Goal: Task Accomplishment & Management: Use online tool/utility

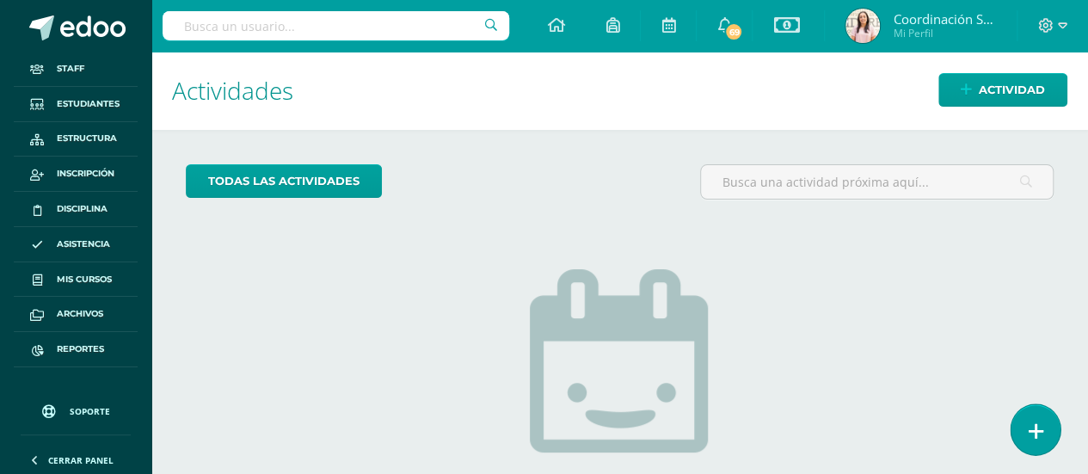
click at [1032, 436] on icon at bounding box center [1035, 432] width 15 height 20
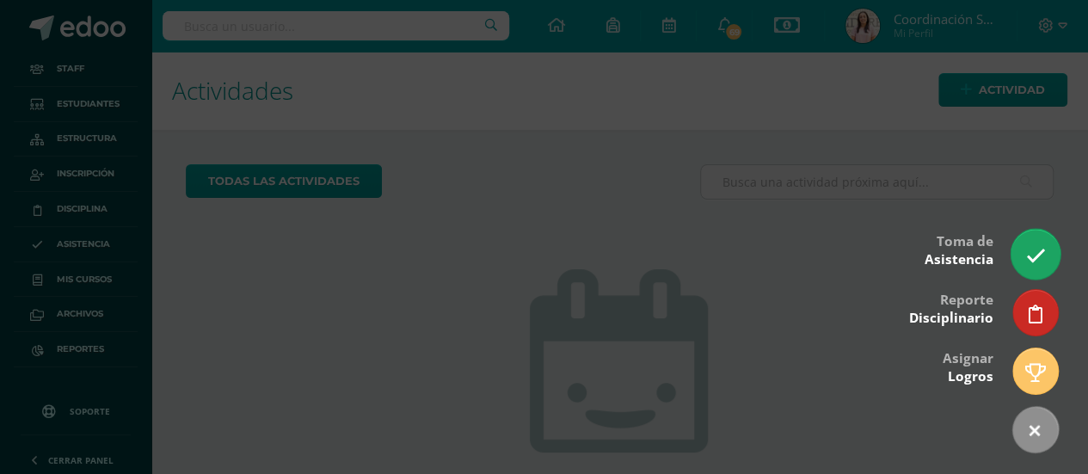
click at [1025, 255] on icon at bounding box center [1035, 256] width 20 height 20
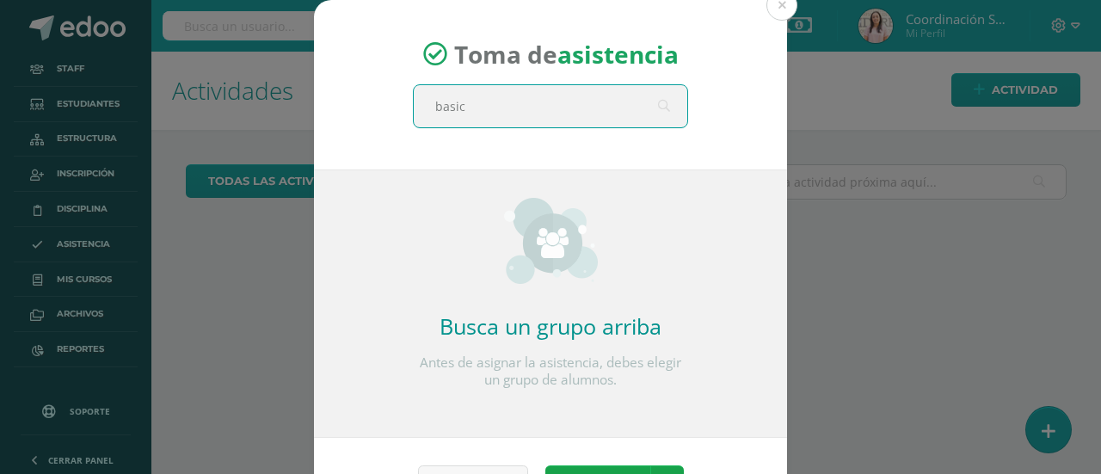
type input "basico"
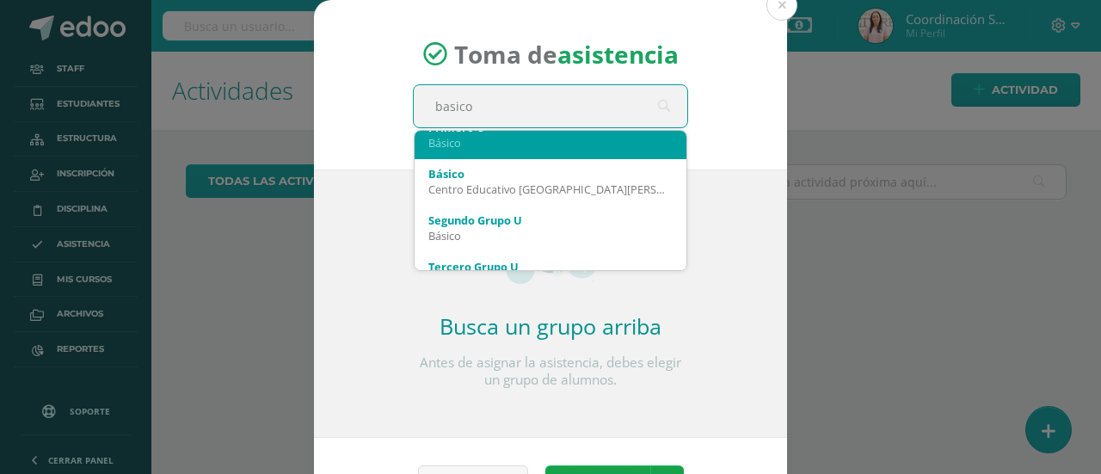
scroll to position [116, 0]
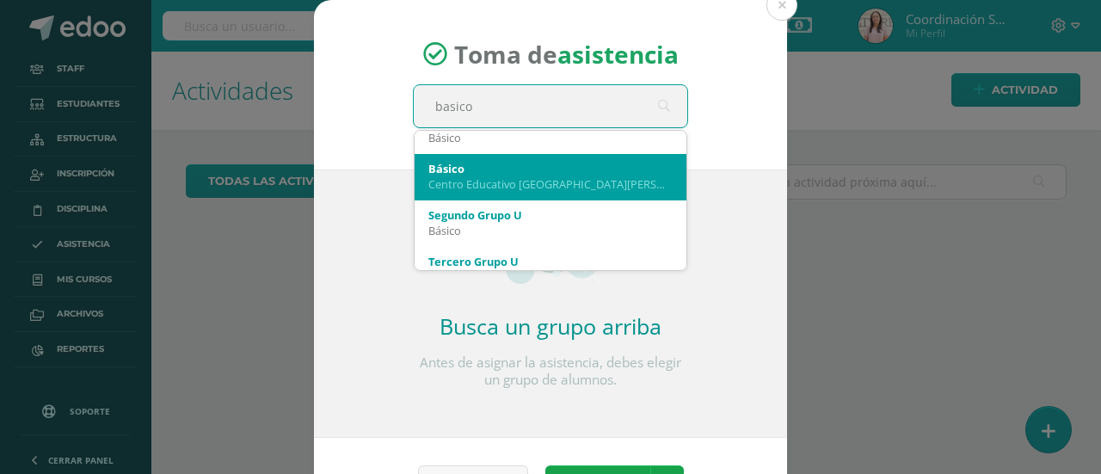
click at [567, 187] on div "Centro Educativo El Valle" at bounding box center [550, 183] width 244 height 15
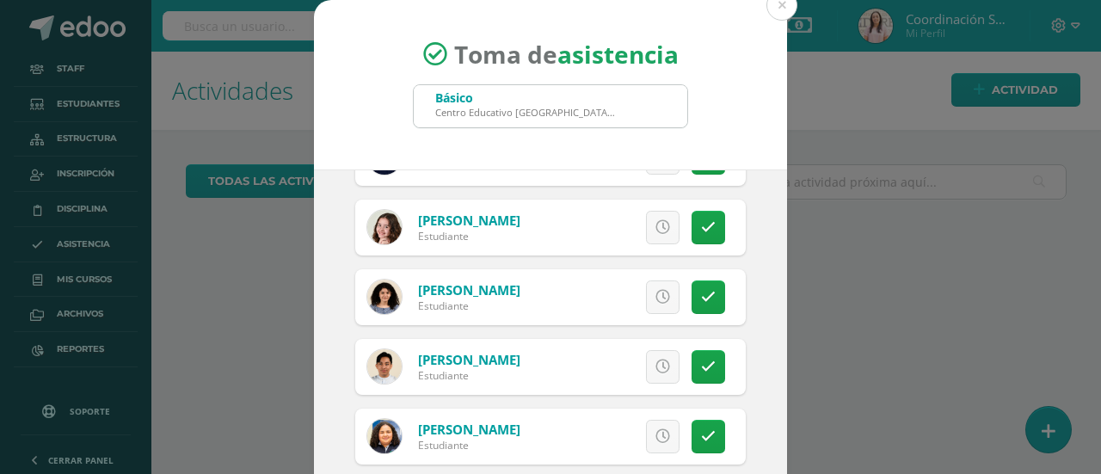
scroll to position [174, 0]
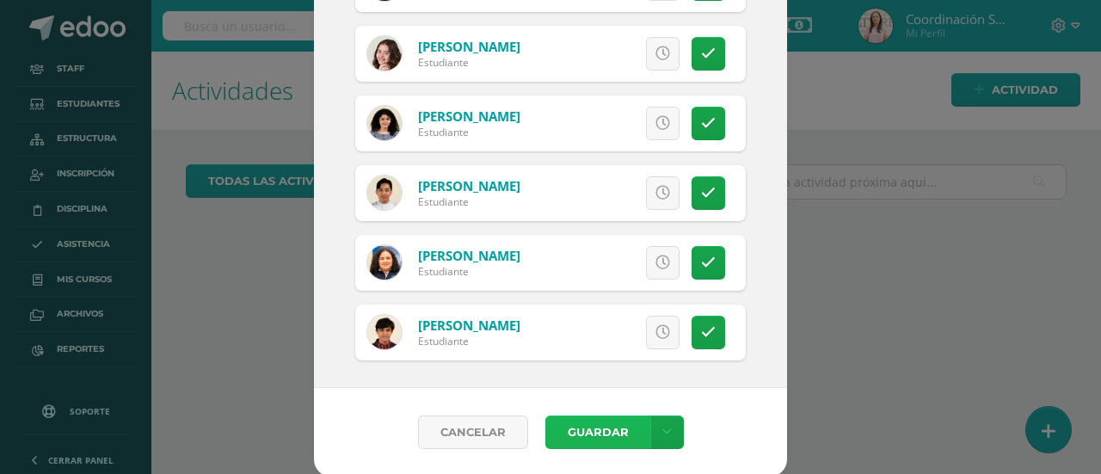
click at [606, 423] on button "Guardar" at bounding box center [597, 432] width 105 height 34
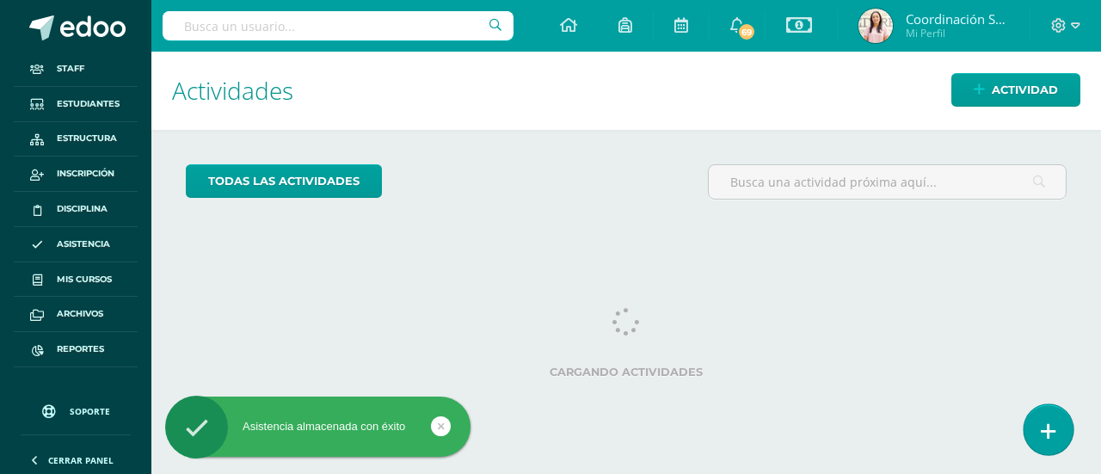
click at [1049, 428] on icon at bounding box center [1048, 432] width 15 height 20
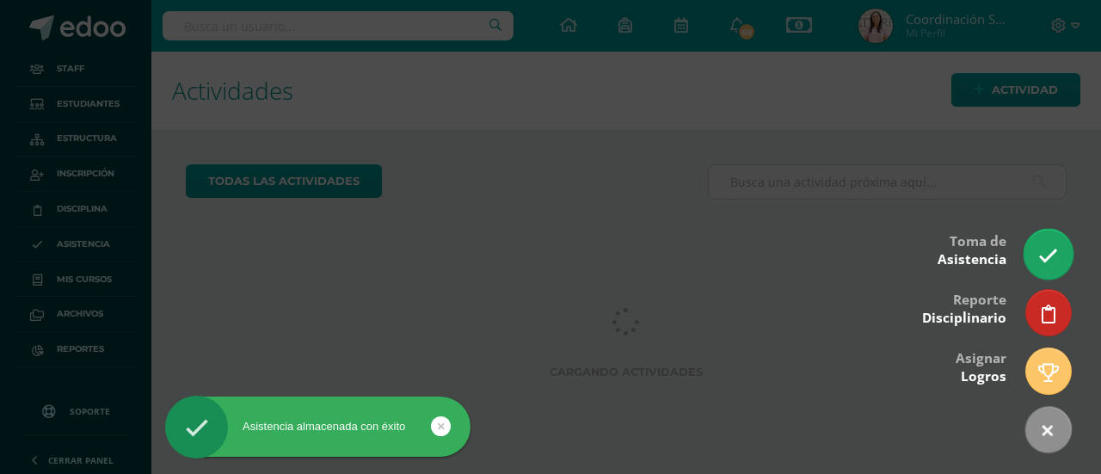
click at [1043, 252] on icon at bounding box center [1048, 256] width 20 height 20
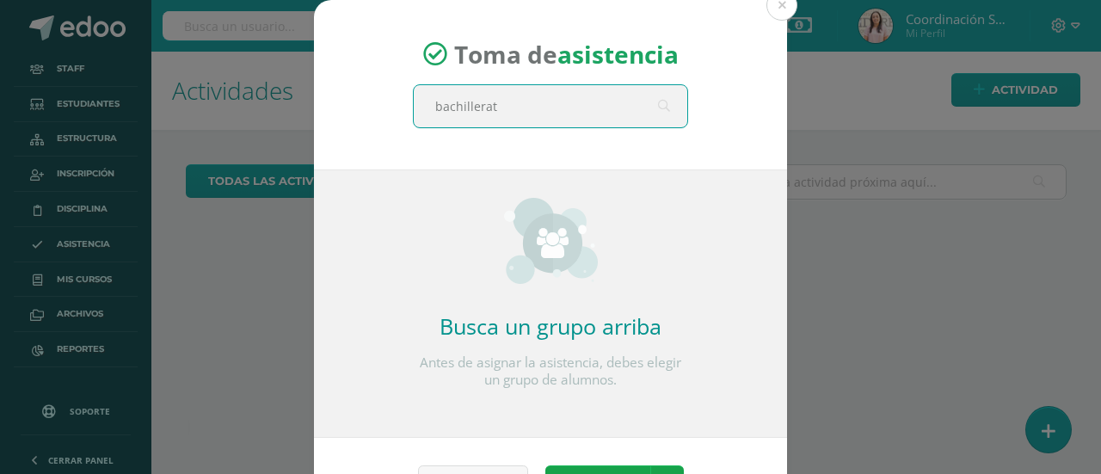
type input "bachillerato"
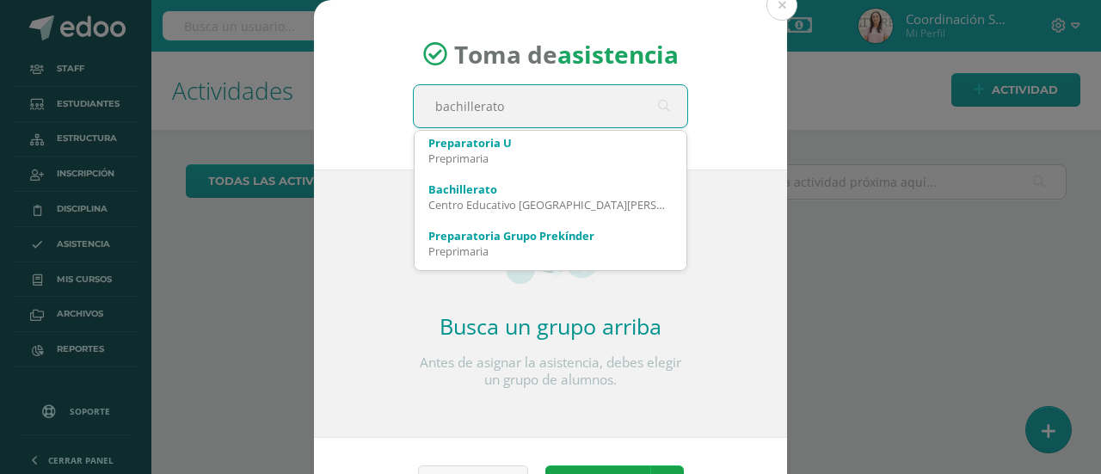
scroll to position [98, 0]
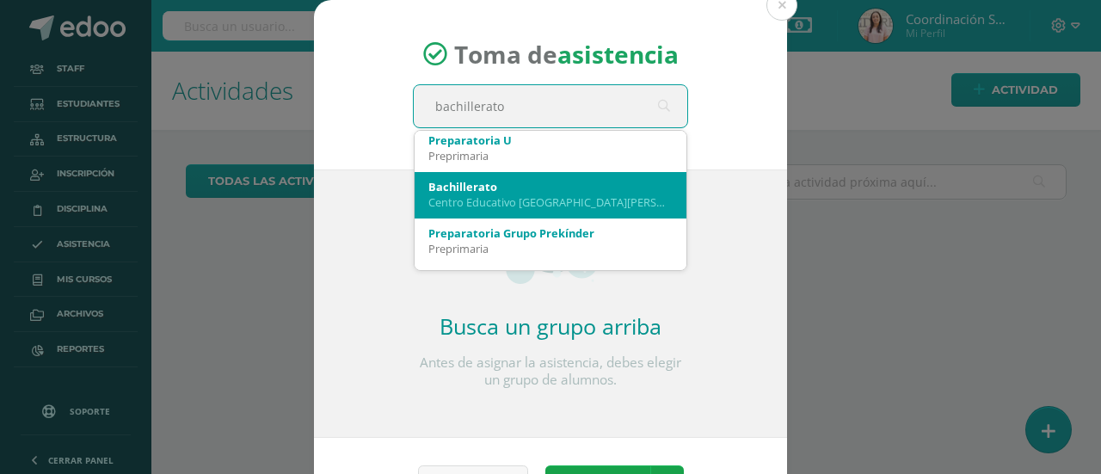
click at [514, 206] on div "Centro Educativo El Valle" at bounding box center [550, 201] width 244 height 15
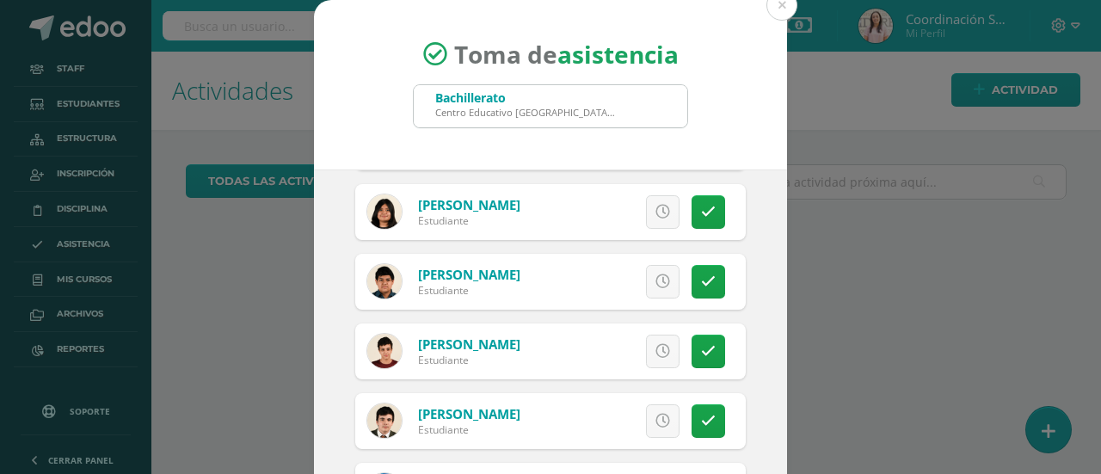
scroll to position [631, 0]
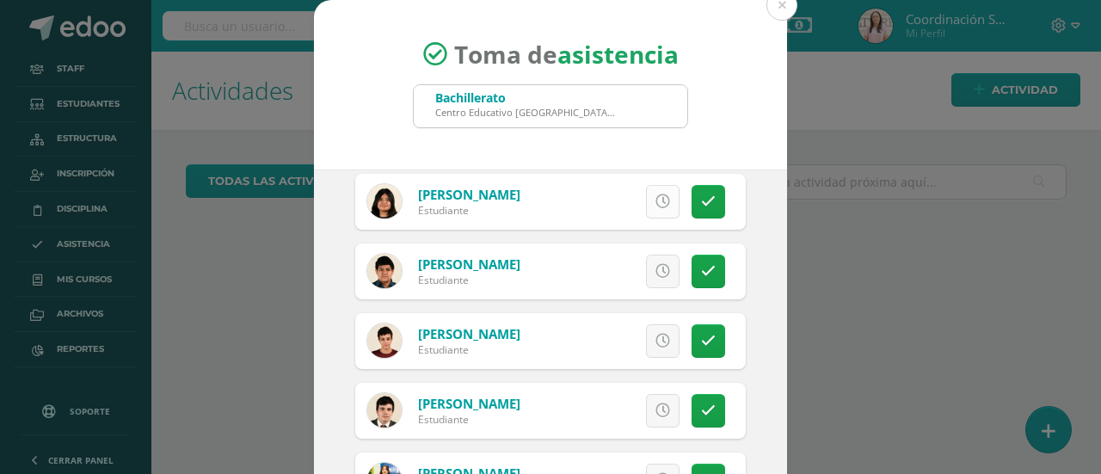
click at [655, 206] on icon at bounding box center [662, 201] width 15 height 15
click at [639, 208] on link "Excusa" at bounding box center [624, 202] width 110 height 34
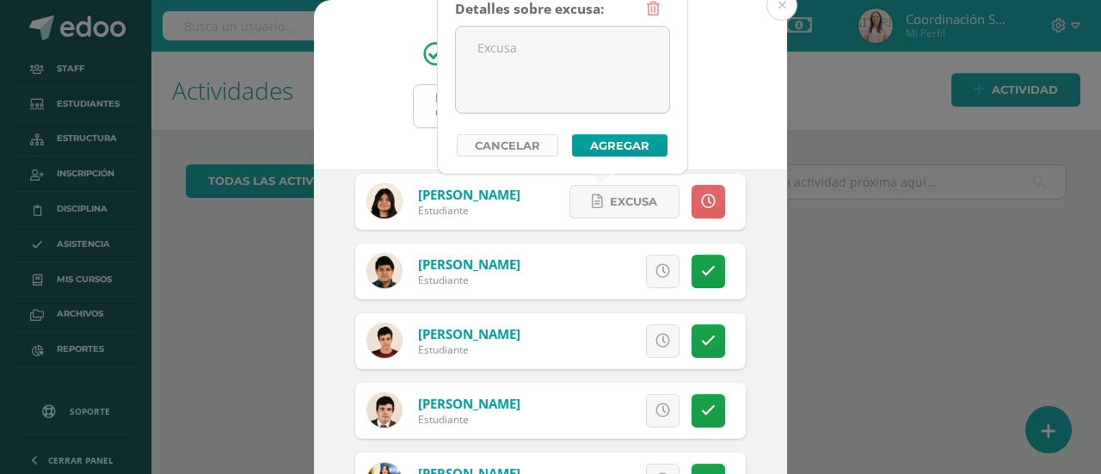
click at [545, 153] on link "Cancelar" at bounding box center [508, 145] width 102 height 22
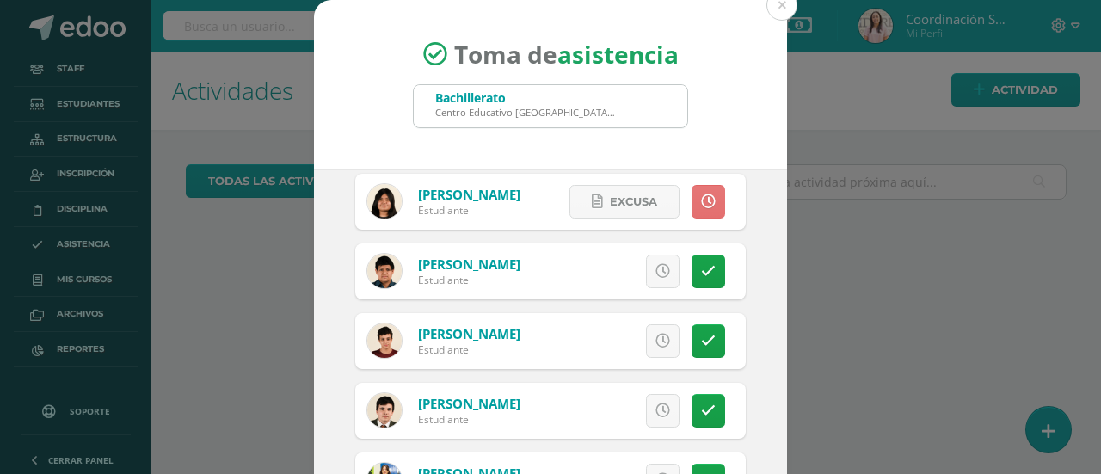
click at [699, 205] on link at bounding box center [709, 202] width 34 height 34
click at [701, 202] on icon at bounding box center [708, 201] width 15 height 15
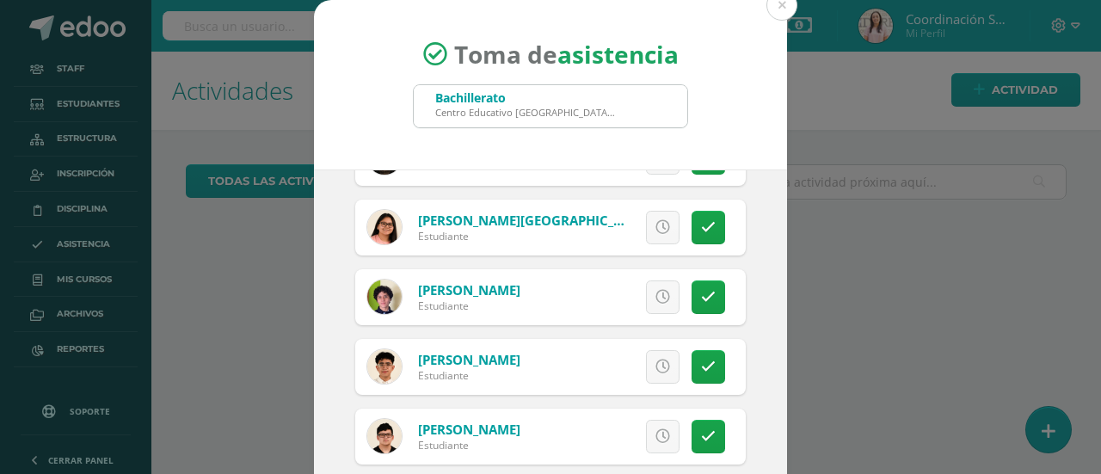
scroll to position [174, 0]
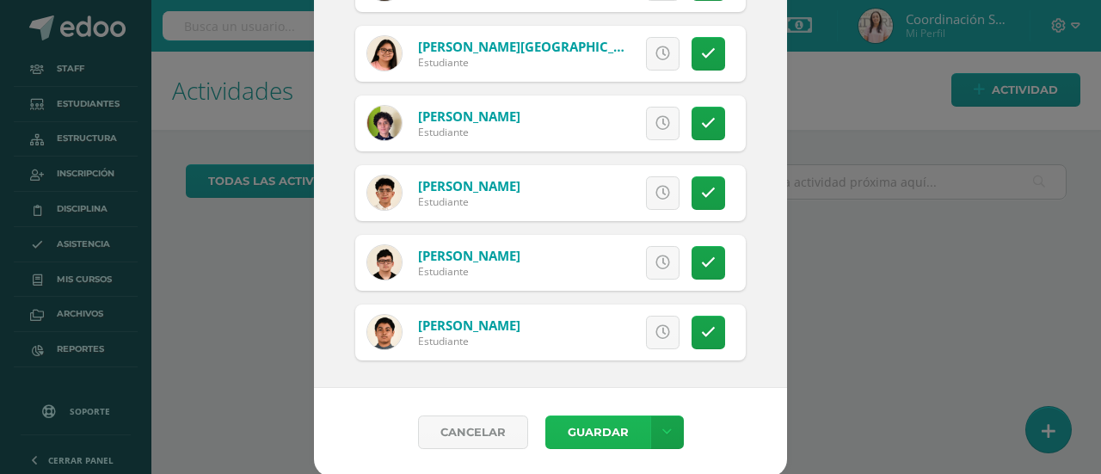
click at [570, 436] on button "Guardar" at bounding box center [597, 432] width 105 height 34
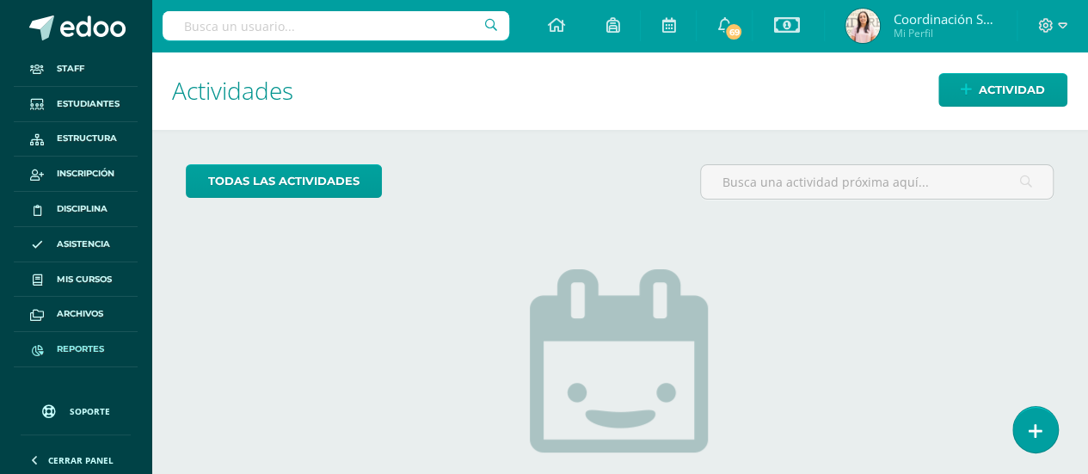
click at [95, 351] on span "Reportes" at bounding box center [80, 349] width 47 height 14
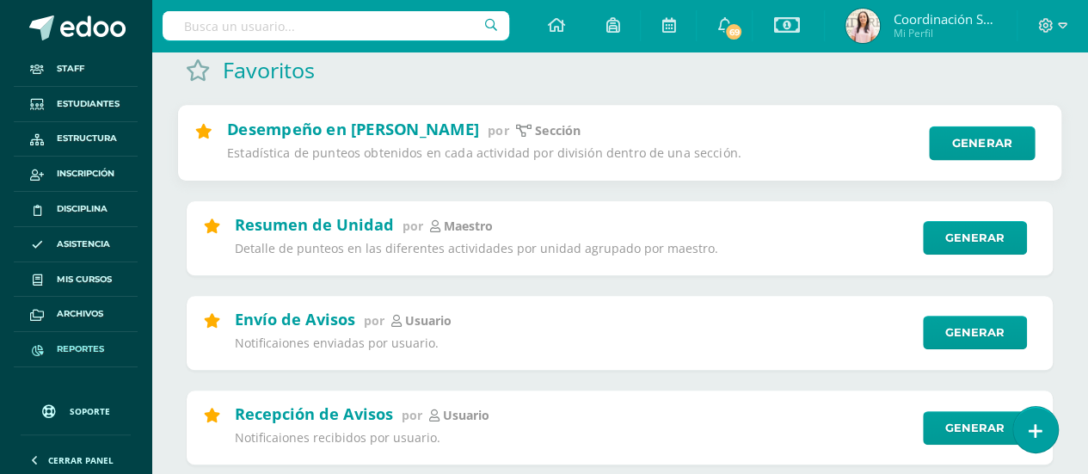
scroll to position [179, 0]
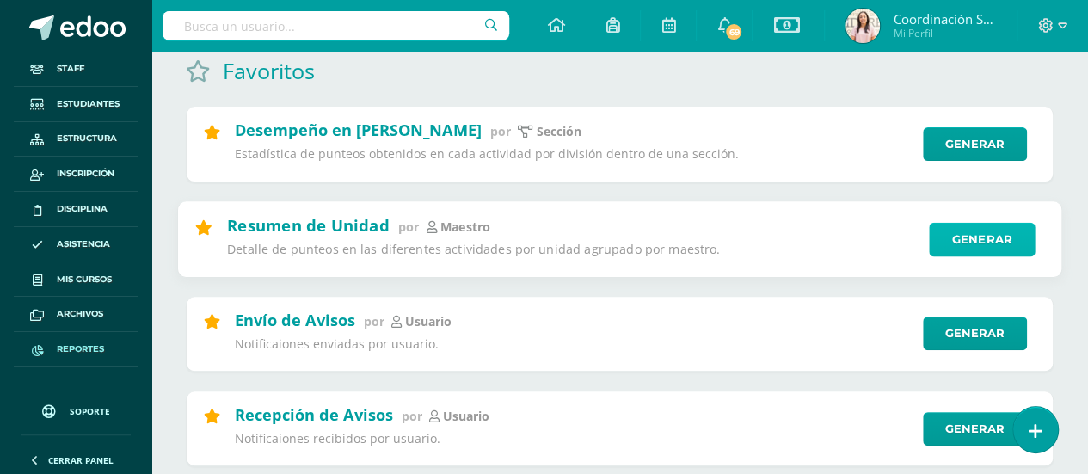
click at [977, 241] on link "Generar" at bounding box center [982, 239] width 106 height 34
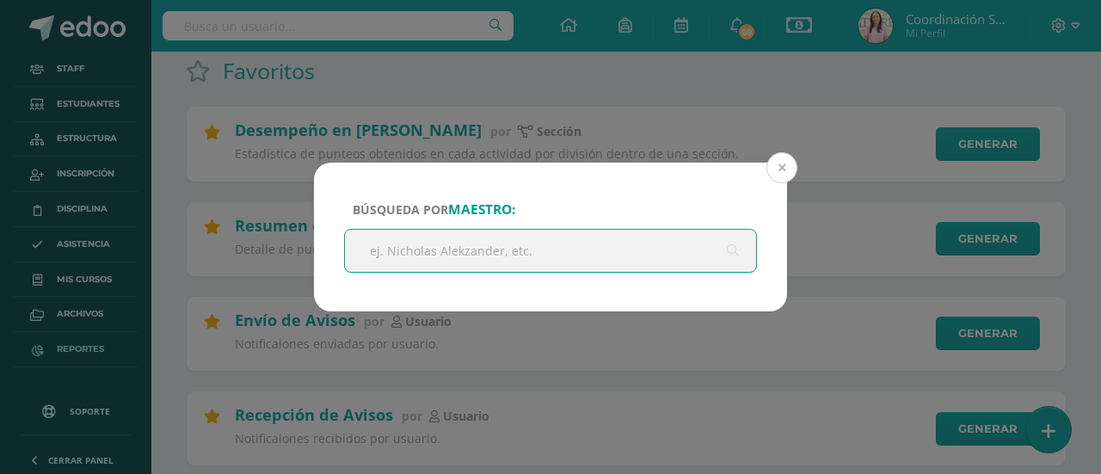
click at [788, 163] on button at bounding box center [781, 167] width 31 height 31
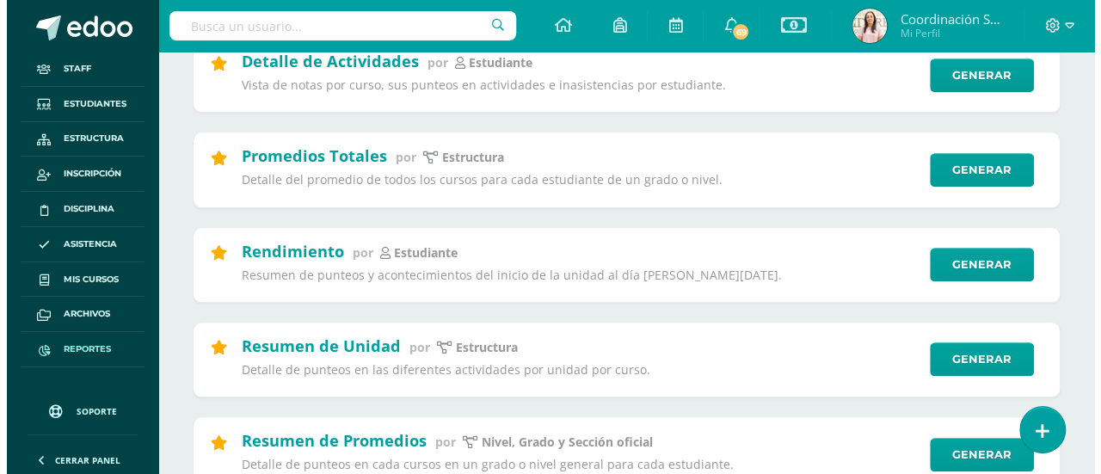
scroll to position [628, 0]
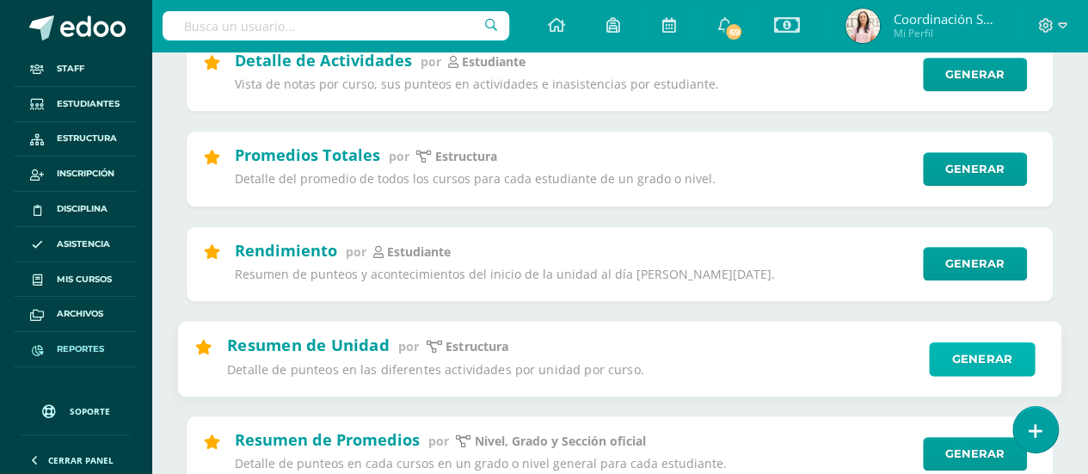
click at [950, 359] on link "Generar" at bounding box center [982, 359] width 106 height 34
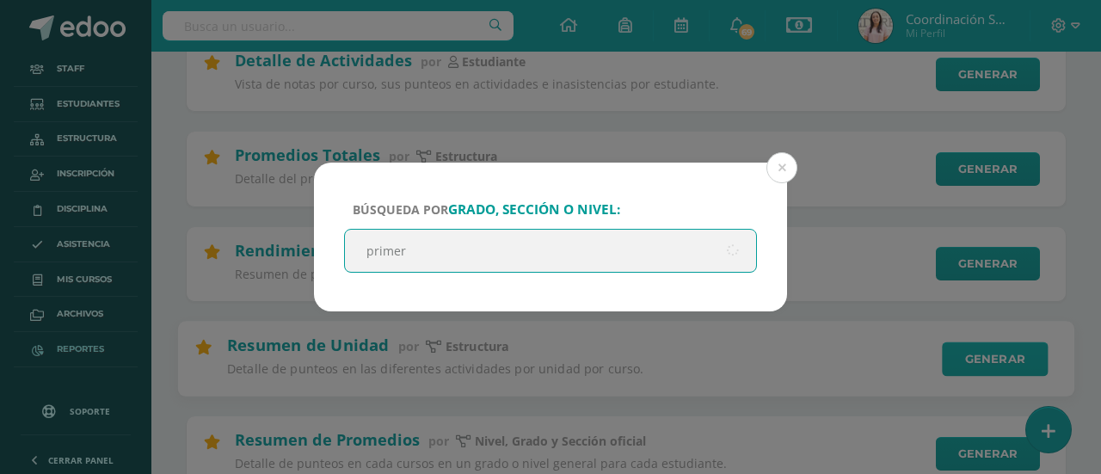
type input "primero"
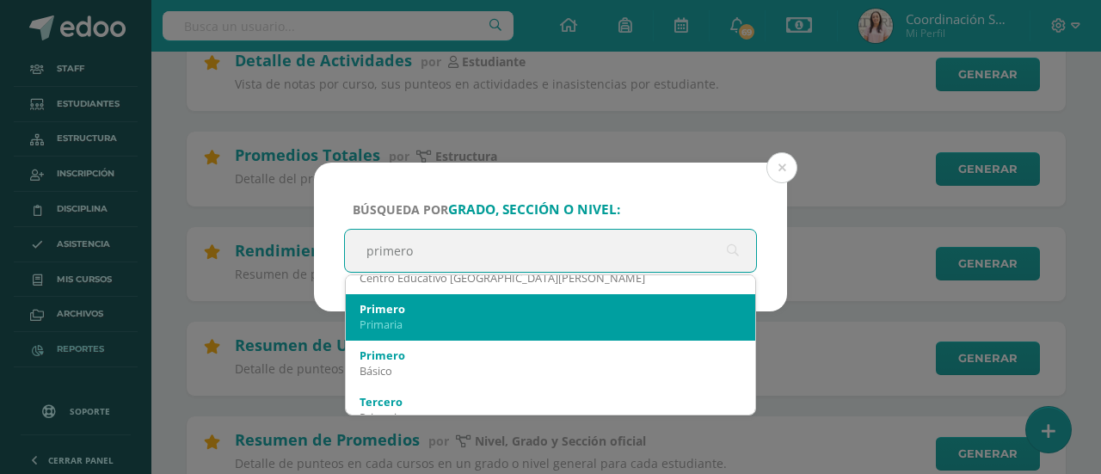
scroll to position [77, 0]
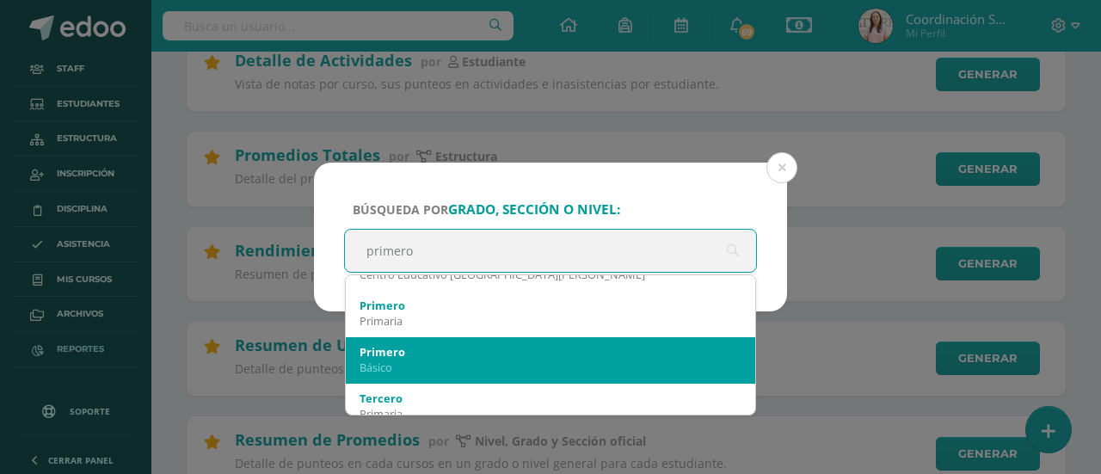
click at [567, 359] on div "Primero" at bounding box center [551, 351] width 382 height 15
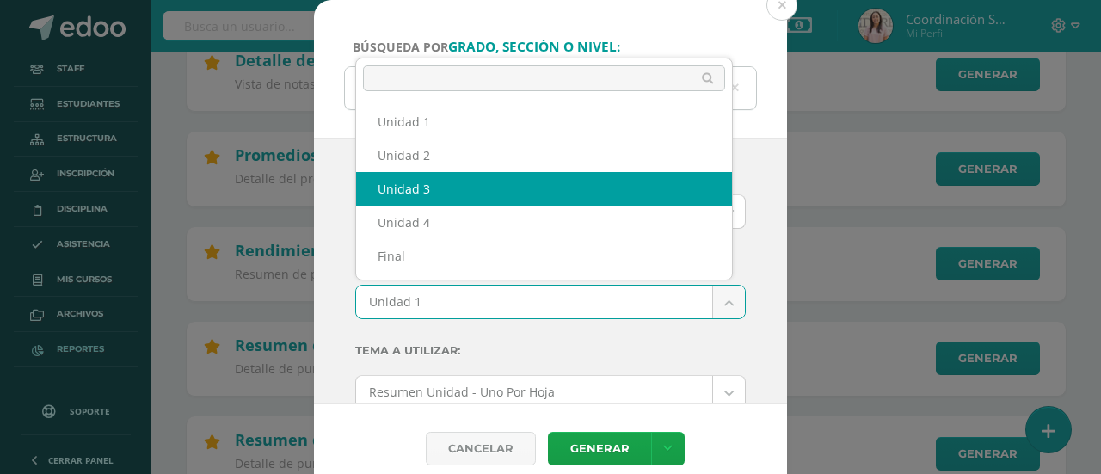
select select "Unidad 3"
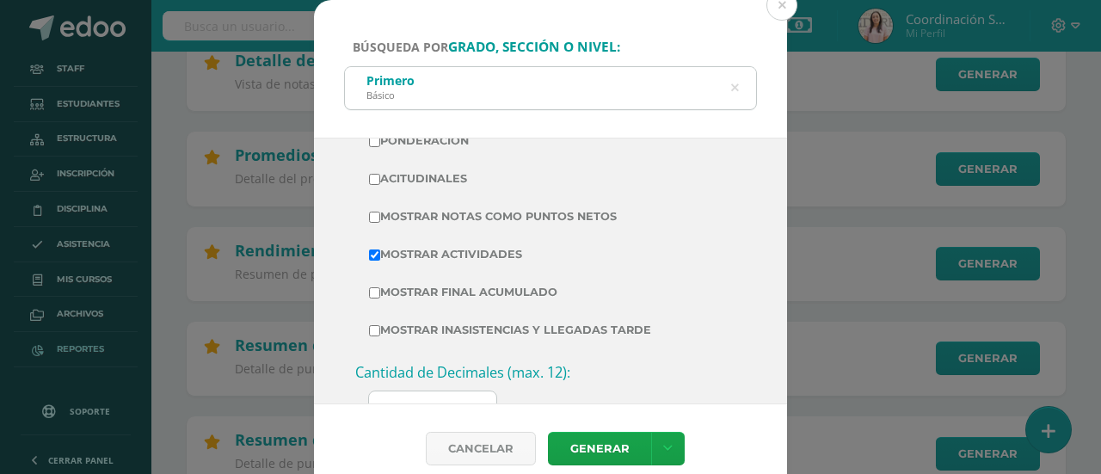
scroll to position [481, 0]
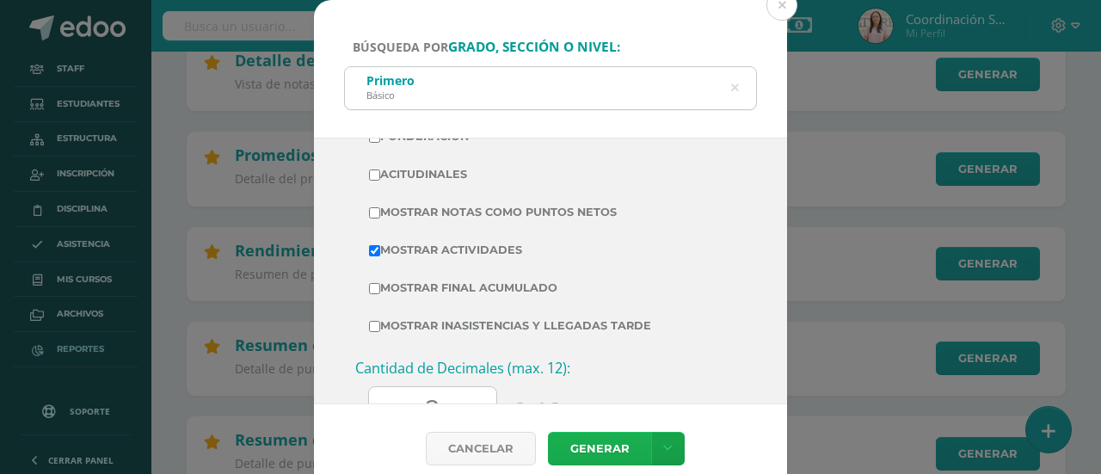
click at [603, 445] on link "Generar" at bounding box center [599, 449] width 103 height 34
click at [673, 443] on link at bounding box center [668, 449] width 34 height 34
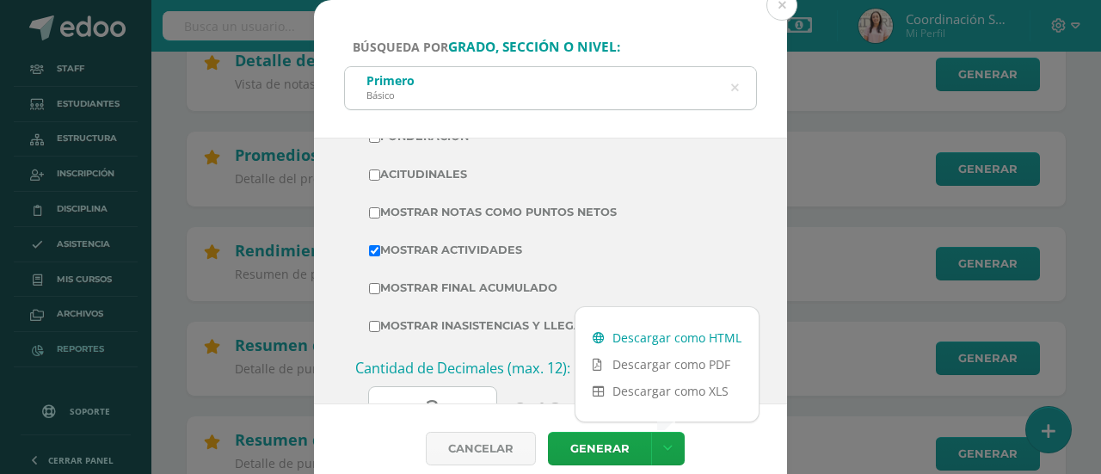
click at [626, 335] on link "Descargar como HTML" at bounding box center [666, 337] width 183 height 27
click at [735, 89] on icon at bounding box center [735, 88] width 36 height 36
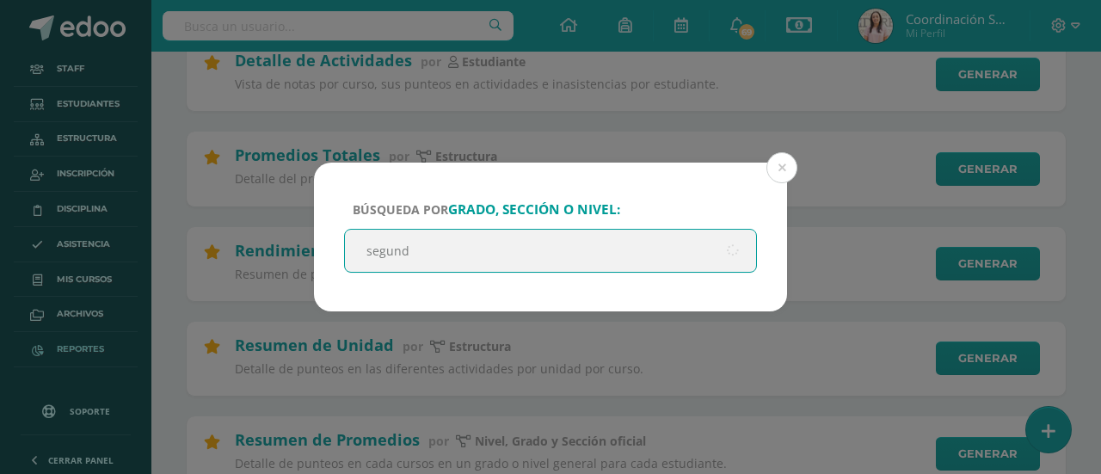
type input "segundo"
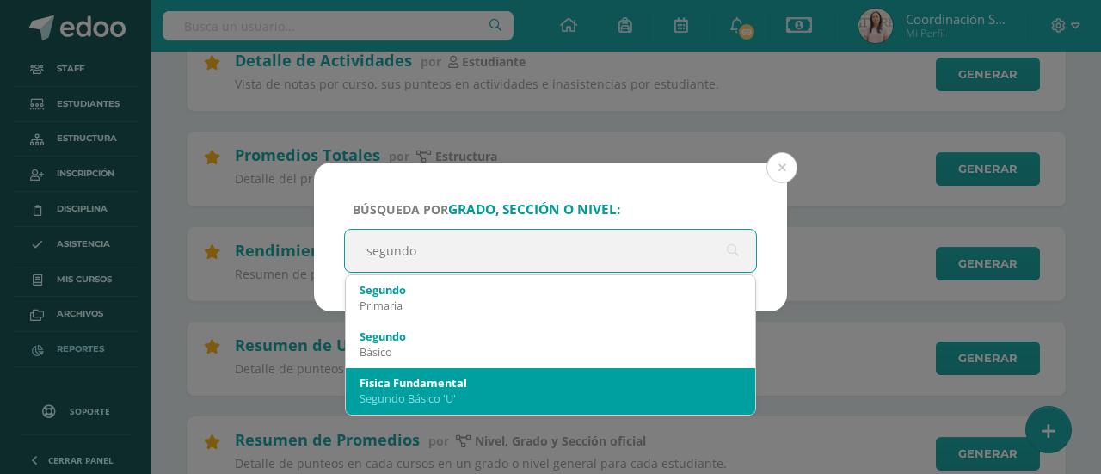
scroll to position [0, 0]
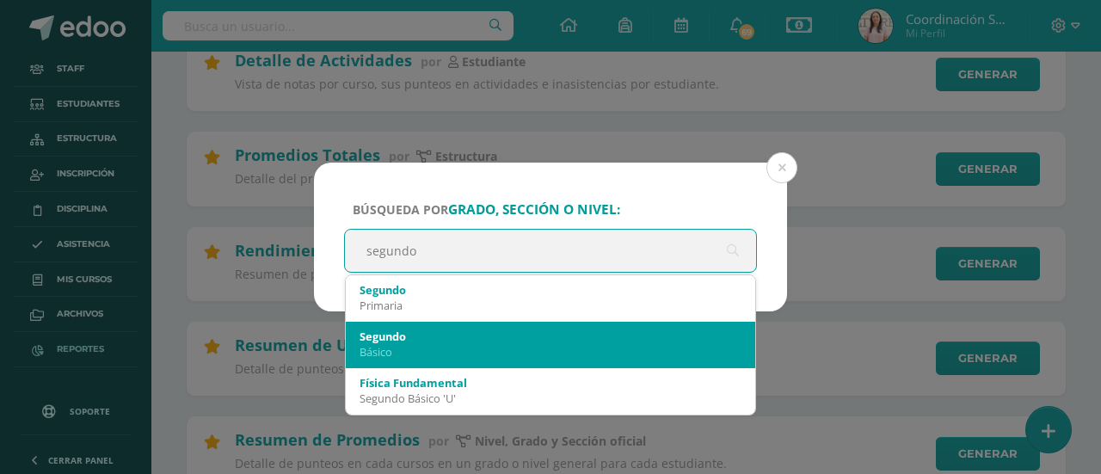
click at [567, 353] on div "Básico" at bounding box center [551, 351] width 382 height 15
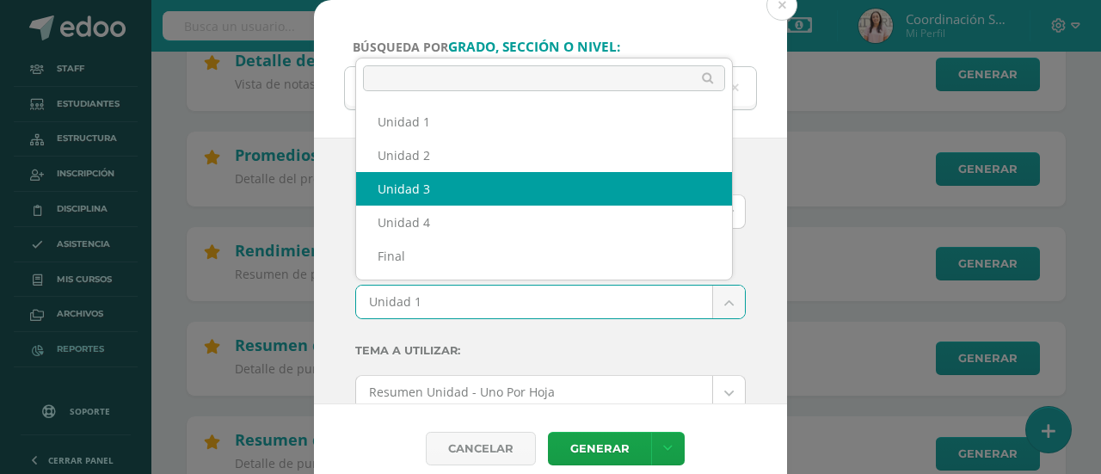
select select "Unidad 3"
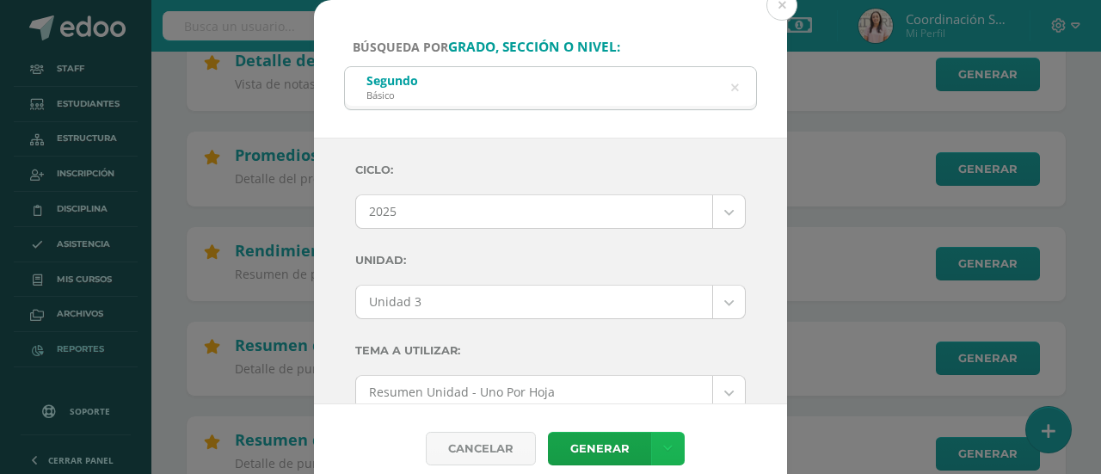
click at [671, 447] on link at bounding box center [668, 449] width 34 height 34
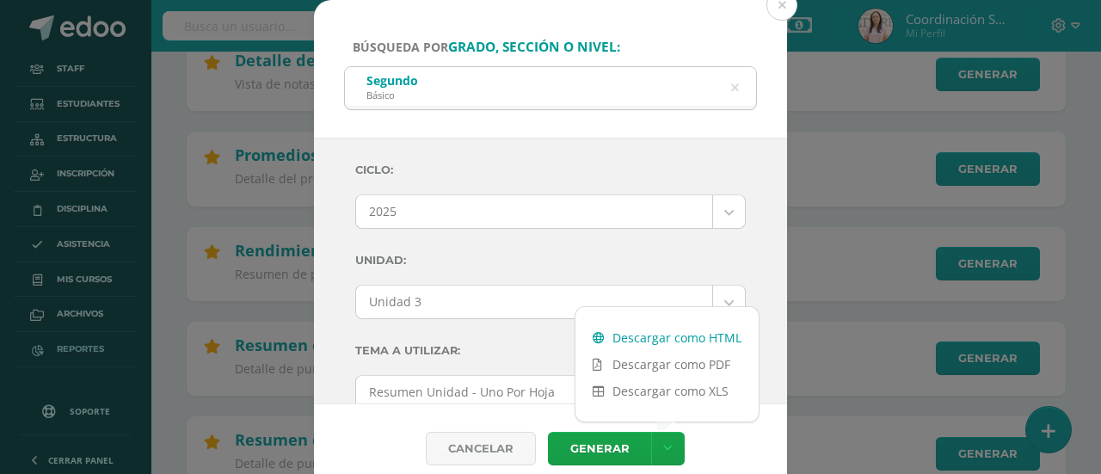
click at [663, 346] on link "Descargar como HTML" at bounding box center [666, 337] width 183 height 27
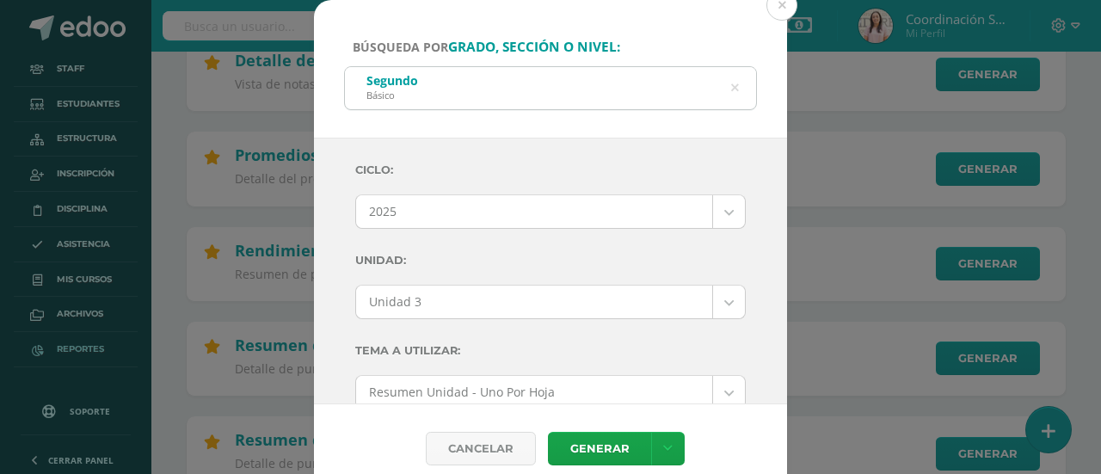
click at [735, 83] on icon at bounding box center [735, 88] width 36 height 36
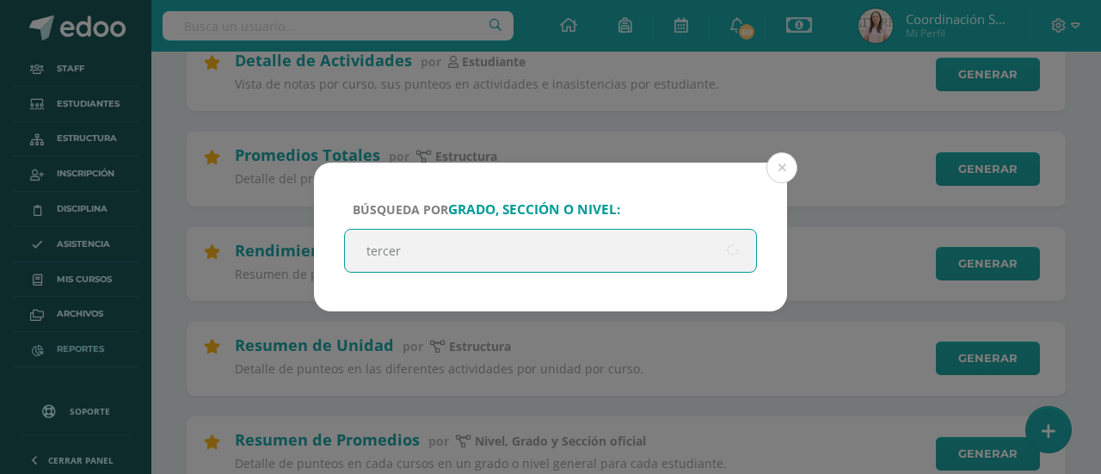
type input "tercero"
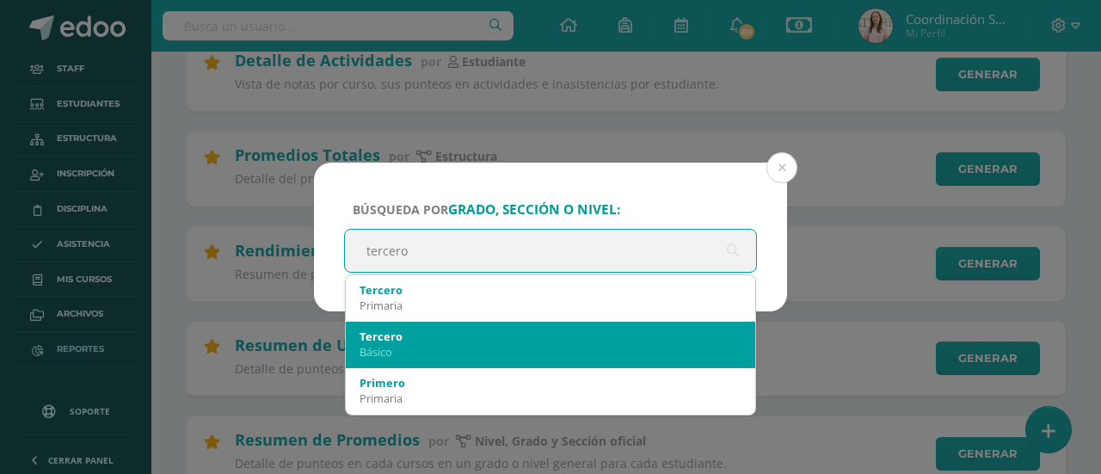
click at [564, 363] on div "Tercero Básico" at bounding box center [551, 344] width 382 height 45
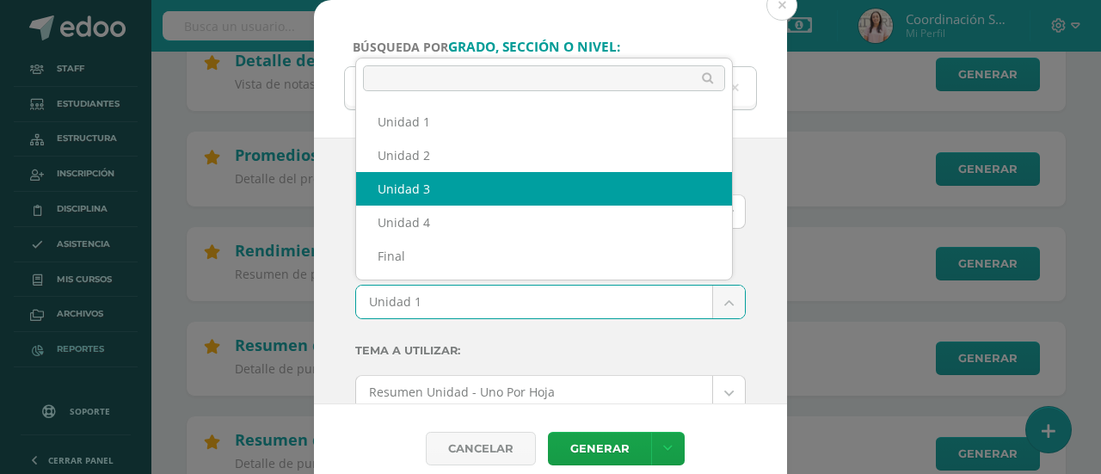
select select "Unidad 3"
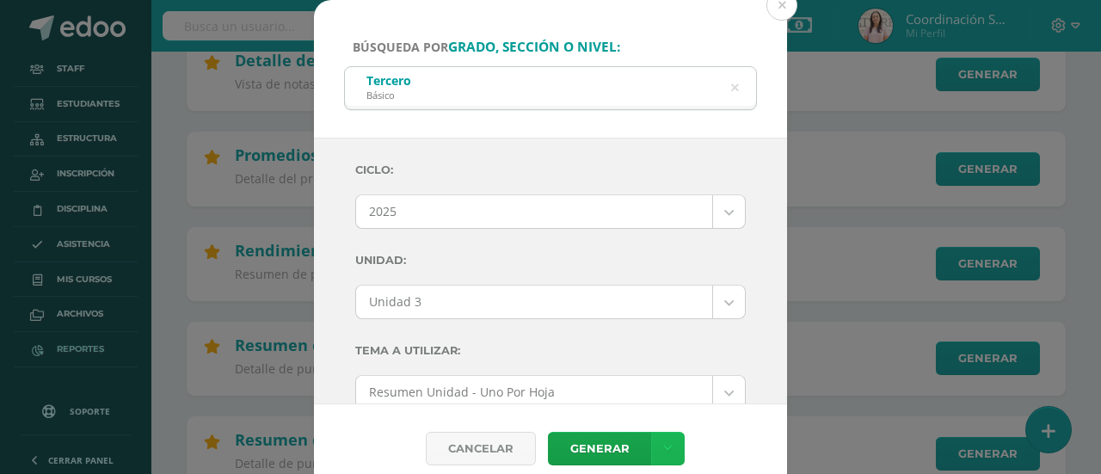
click at [673, 445] on link at bounding box center [668, 449] width 34 height 34
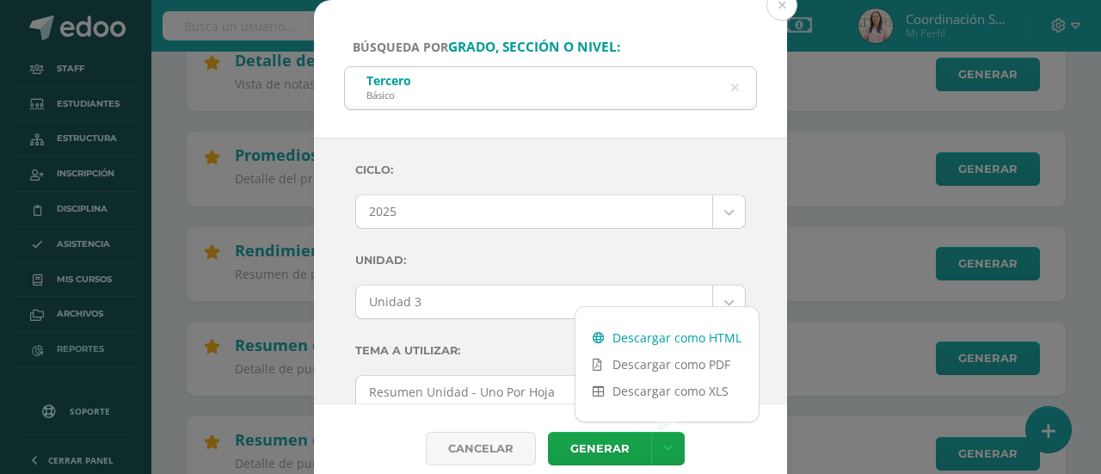
click at [678, 338] on link "Descargar como HTML" at bounding box center [666, 337] width 183 height 27
